Goal: Information Seeking & Learning: Find specific page/section

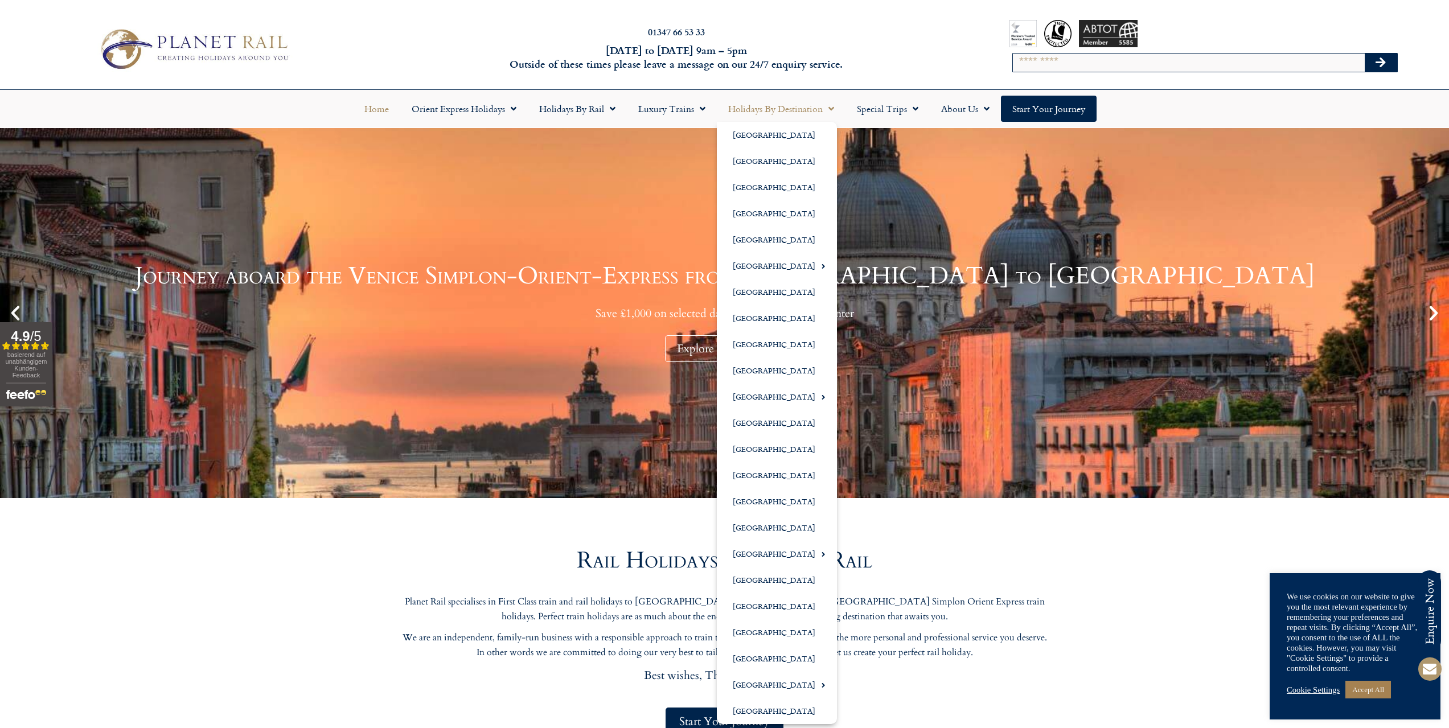
click at [828, 111] on span "Menu" at bounding box center [828, 109] width 11 height 21
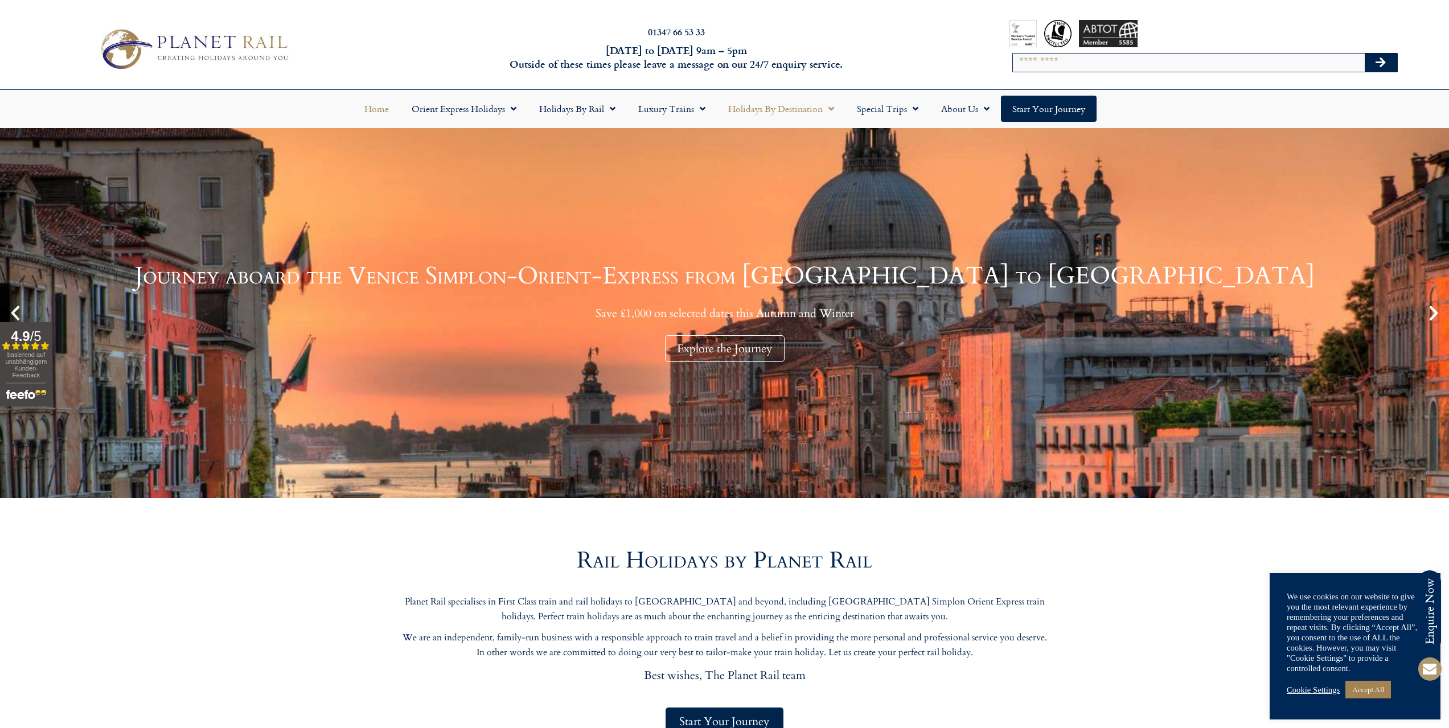
click at [835, 106] on link "Holidays by Destination" at bounding box center [781, 109] width 129 height 26
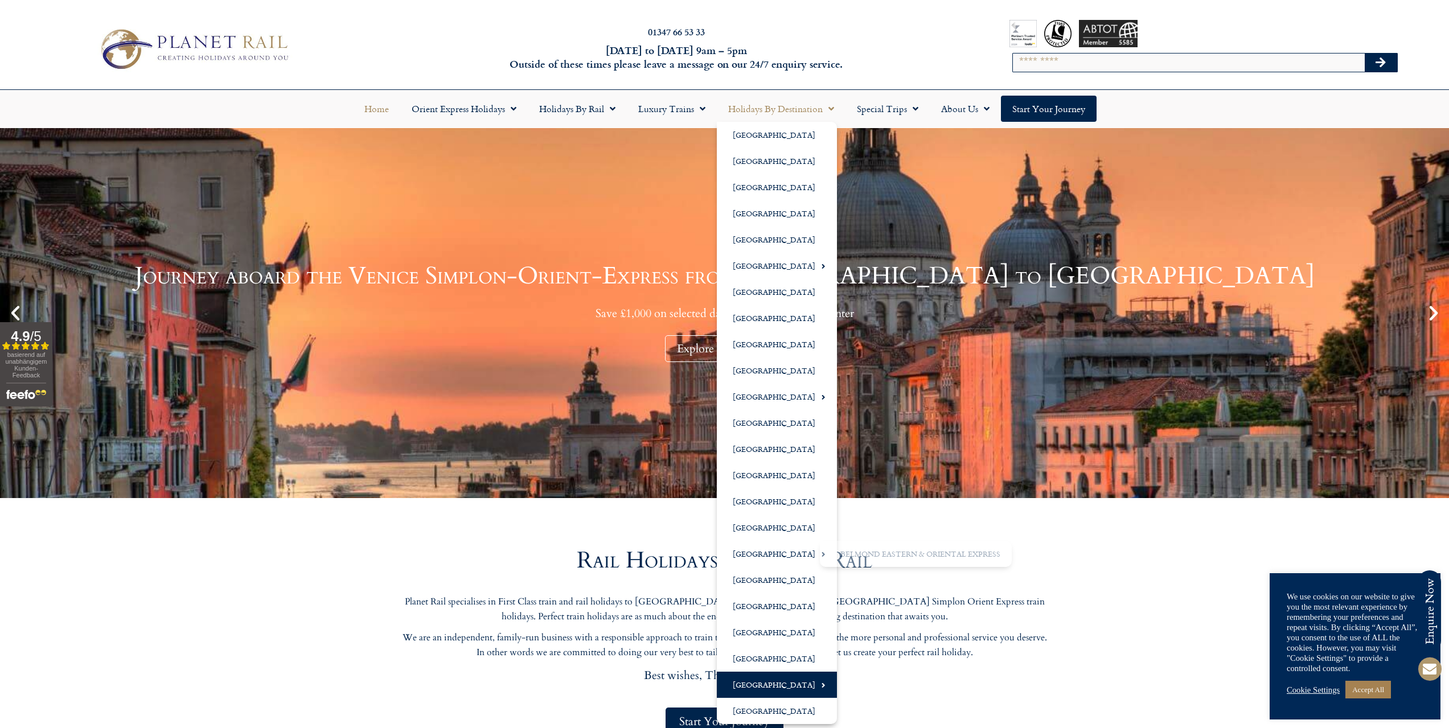
click at [816, 687] on span "Menu" at bounding box center [821, 685] width 10 height 19
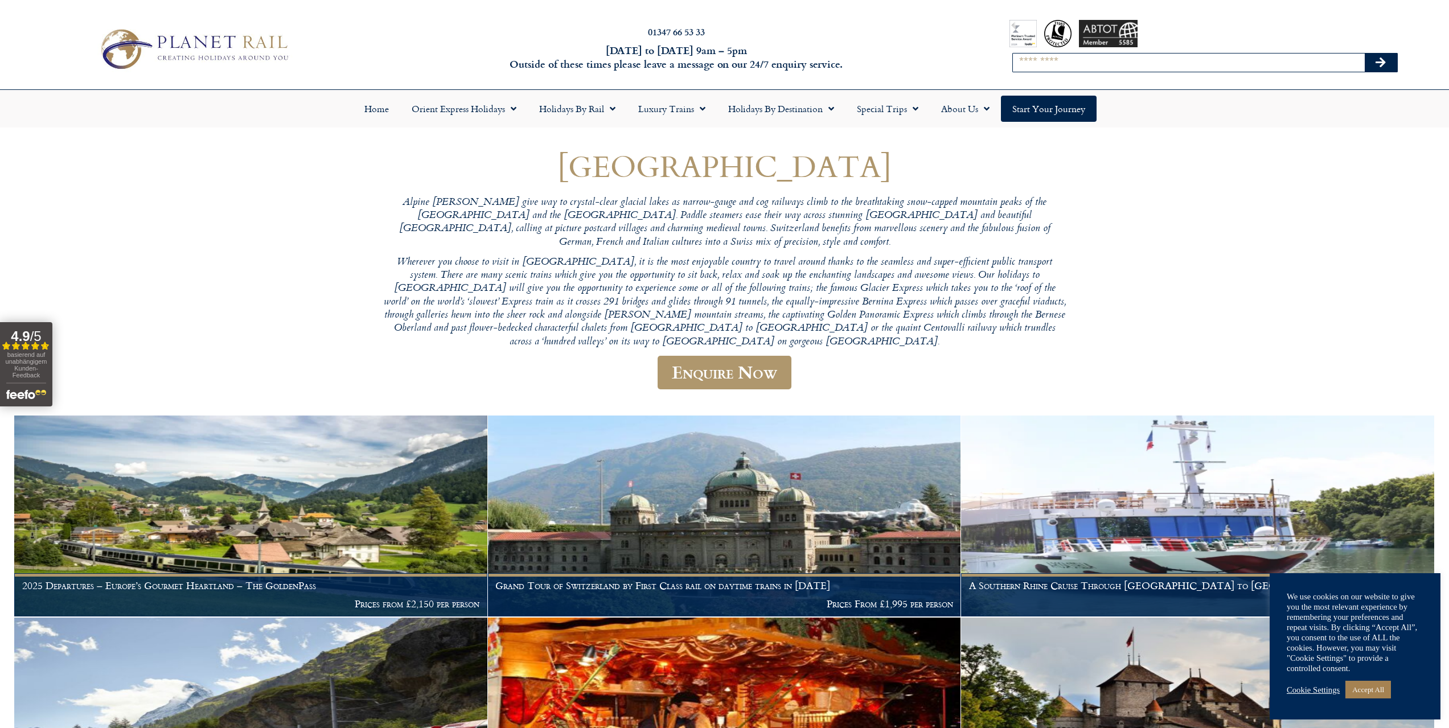
click at [1055, 68] on input "Search" at bounding box center [1189, 63] width 352 height 18
type input "*****"
click at [1365, 54] on button "Search" at bounding box center [1381, 63] width 33 height 18
